Goal: Information Seeking & Learning: Learn about a topic

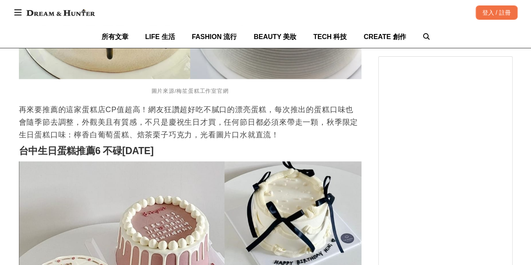
scroll to position [2058, 0]
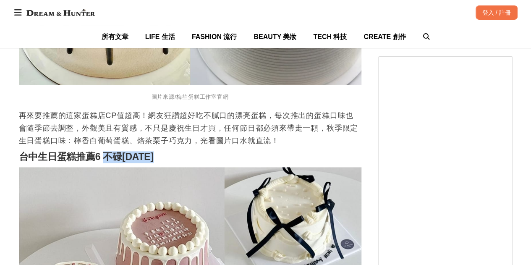
drag, startPoint x: 103, startPoint y: 151, endPoint x: 159, endPoint y: 151, distance: 56.7
click at [154, 151] on strong "台中生日蛋糕推薦6 不碌[DATE]" at bounding box center [86, 156] width 135 height 11
copy strong "不碌[DATE]"
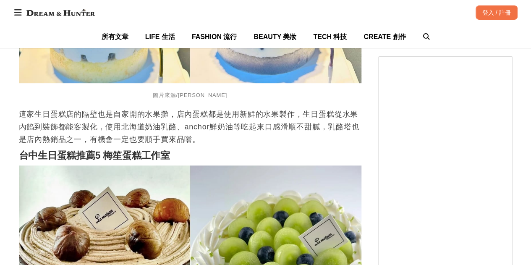
scroll to position [1764, 0]
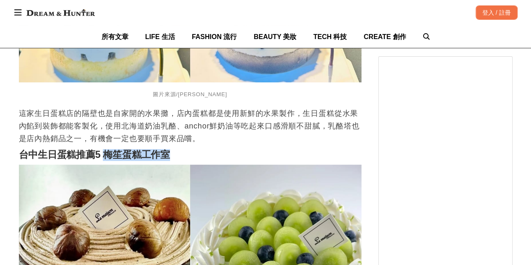
drag, startPoint x: 107, startPoint y: 145, endPoint x: 179, endPoint y: 151, distance: 72.9
click at [179, 151] on h2 "台中生日蛋糕推薦5 梅笙蛋糕工作室" at bounding box center [190, 155] width 343 height 12
copy strong "梅笙蛋糕工作室"
click at [235, 121] on p "這家生日蛋糕店的隔壁也是自家開的水果攤，店內蛋糕都是使用新鮮的水果製作，生日蛋糕從水果內餡到裝飾都能客製化，使用北海道奶油乳酪、anchor鮮奶油等吃起來口感…" at bounding box center [190, 126] width 343 height 38
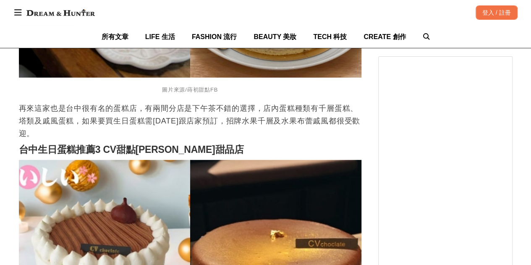
scroll to position [1428, 0]
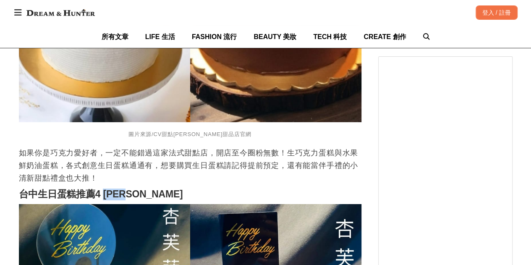
drag, startPoint x: 107, startPoint y: 185, endPoint x: 154, endPoint y: 187, distance: 47.1
click at [154, 189] on h2 "台中生日蛋糕推薦4 [PERSON_NAME]" at bounding box center [190, 195] width 343 height 12
copy strong "[PERSON_NAME]"
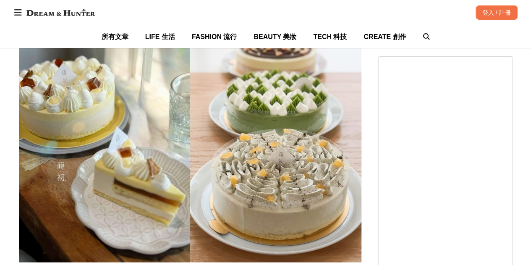
scroll to position [924, 0]
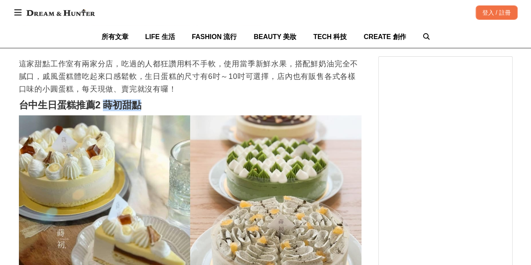
drag, startPoint x: 108, startPoint y: 99, endPoint x: 150, endPoint y: 98, distance: 42.0
click at [150, 100] on h2 "台中生日蛋糕推薦2 蒔初甜點" at bounding box center [190, 106] width 343 height 12
copy strong "蒔初甜點"
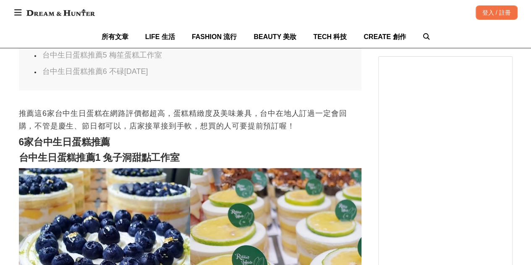
scroll to position [588, 0]
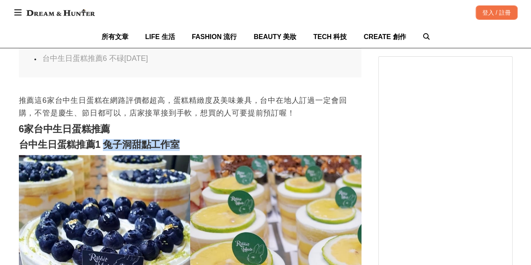
drag, startPoint x: 107, startPoint y: 138, endPoint x: 176, endPoint y: 138, distance: 69.7
click at [176, 139] on strong "台中生日蛋糕推薦1 兔子洞甜點工作室" at bounding box center [99, 144] width 161 height 11
copy strong "兔子洞甜點工作室"
